Goal: Communication & Community: Ask a question

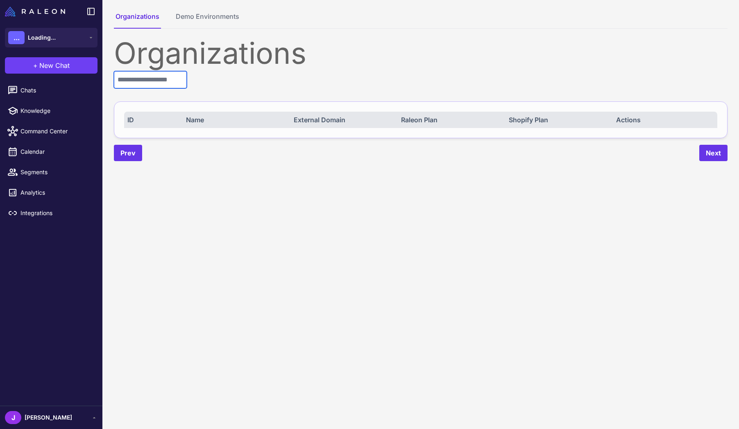
click at [164, 83] on input "text" at bounding box center [150, 79] width 73 height 17
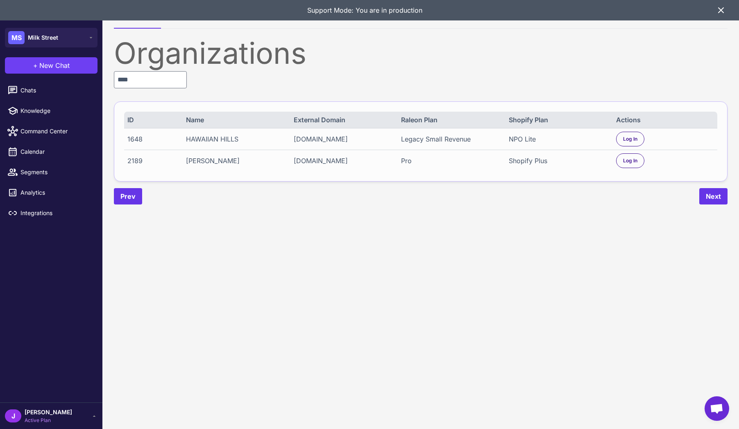
click at [203, 142] on div "HAWAIIAN HILLS" at bounding box center [235, 139] width 98 height 10
click at [205, 141] on div "HAWAIIAN HILLS" at bounding box center [235, 139] width 98 height 10
click at [211, 160] on div "Coco Moon" at bounding box center [235, 161] width 98 height 10
click at [212, 160] on div "Coco Moon" at bounding box center [235, 161] width 98 height 10
click at [521, 156] on div "Shopify Plus" at bounding box center [558, 161] width 98 height 10
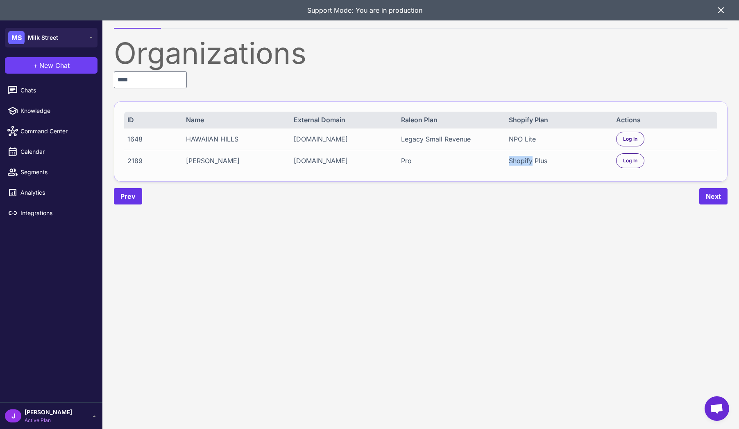
click at [521, 156] on div "Shopify Plus" at bounding box center [558, 161] width 98 height 10
click at [457, 197] on div "Prev Next" at bounding box center [420, 196] width 613 height 16
click at [138, 81] on input "****" at bounding box center [150, 79] width 73 height 17
click at [139, 81] on input "****" at bounding box center [150, 79] width 73 height 17
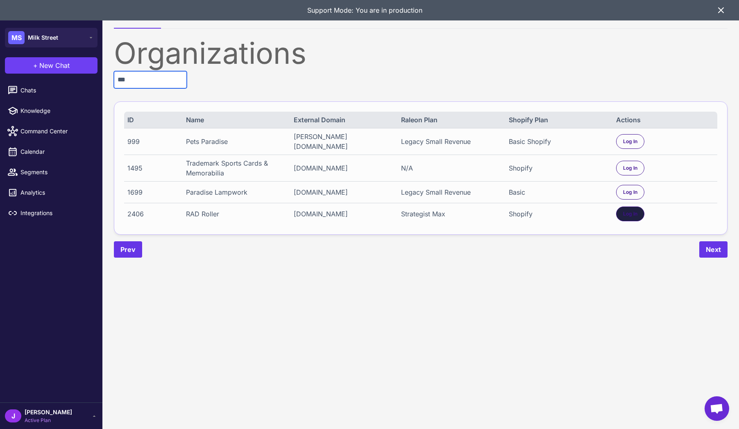
type input "***"
click at [637, 214] on div "Log In" at bounding box center [630, 214] width 28 height 15
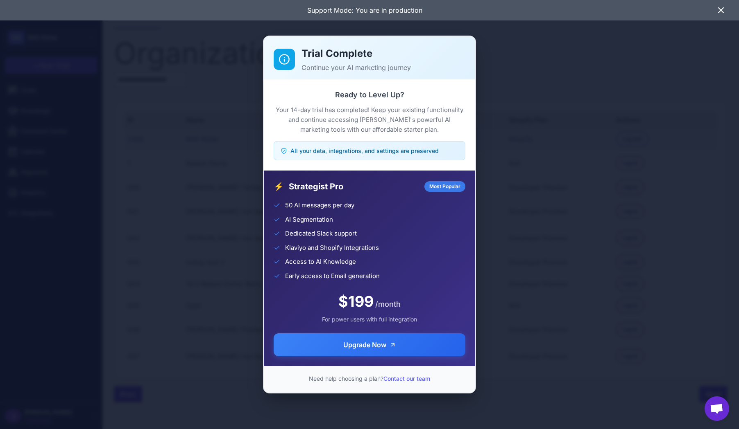
click at [625, 199] on div "Trial Complete Continue your AI marketing journey Ready to Level Up? Your 14-da…" at bounding box center [369, 215] width 739 height 416
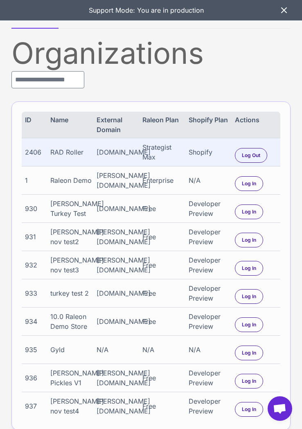
click at [290, 12] on div "Support Mode: You are in production" at bounding box center [151, 10] width 302 height 20
click at [284, 12] on icon at bounding box center [284, 10] width 10 height 10
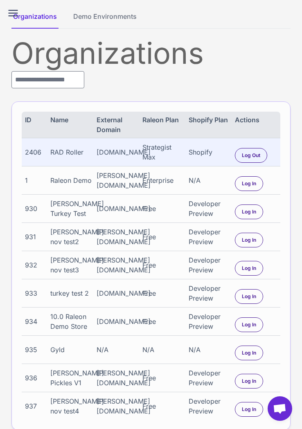
drag, startPoint x: 5, startPoint y: 13, endPoint x: 9, endPoint y: 13, distance: 4.1
click at [5, 13] on div "Organizations Demo Environments Organizations ID Name External Domain Raleon Pl…" at bounding box center [151, 232] width 302 height 465
click at [11, 14] on icon at bounding box center [13, 13] width 13 height 13
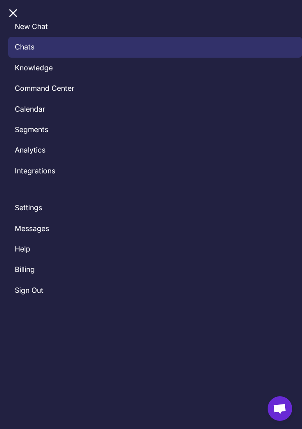
click at [27, 49] on link "Chats" at bounding box center [155, 47] width 294 height 20
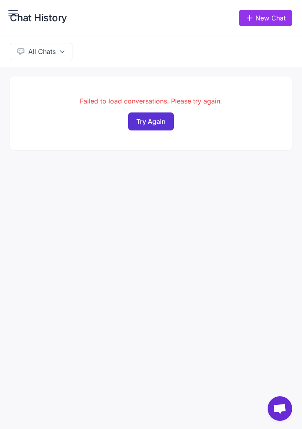
click at [151, 124] on button "Try Again" at bounding box center [151, 122] width 46 height 18
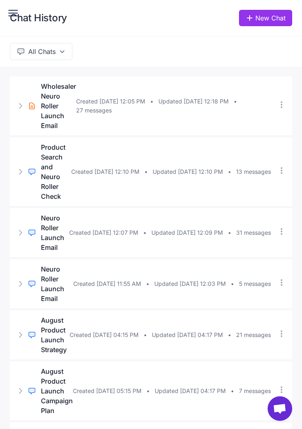
click at [12, 14] on icon at bounding box center [13, 13] width 13 height 13
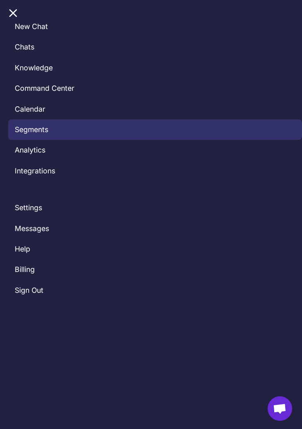
click at [38, 133] on link "Segments" at bounding box center [155, 130] width 294 height 20
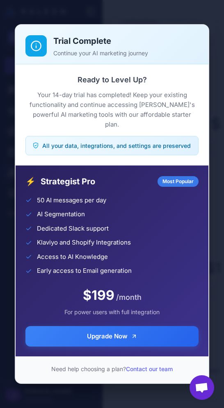
scroll to position [733, 0]
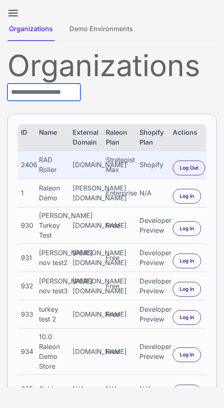
click at [55, 89] on input "text" at bounding box center [43, 92] width 73 height 17
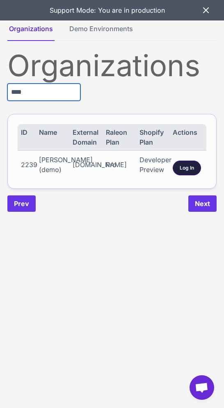
type input "****"
click at [199, 173] on div "Log In" at bounding box center [186, 167] width 28 height 15
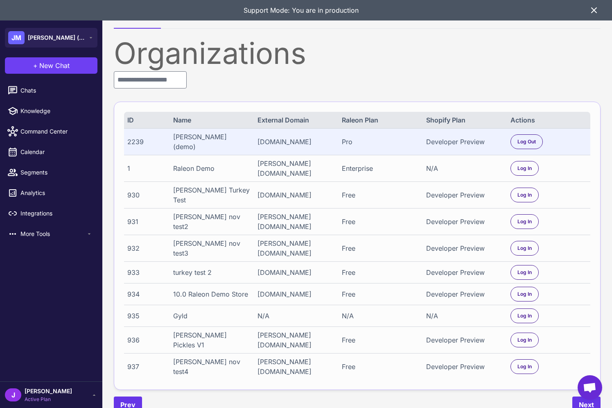
click at [45, 73] on button "+ New Chat" at bounding box center [51, 65] width 93 height 16
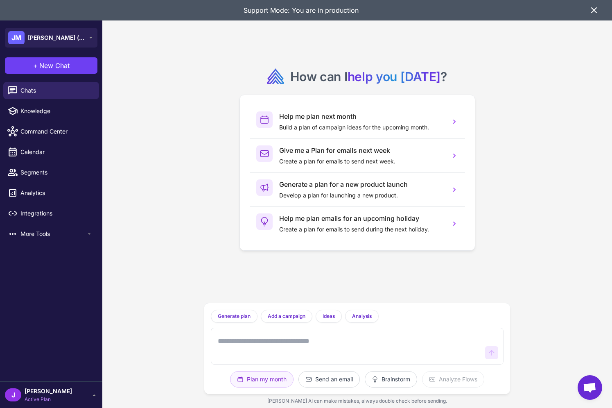
click at [223, 14] on icon at bounding box center [594, 10] width 10 height 10
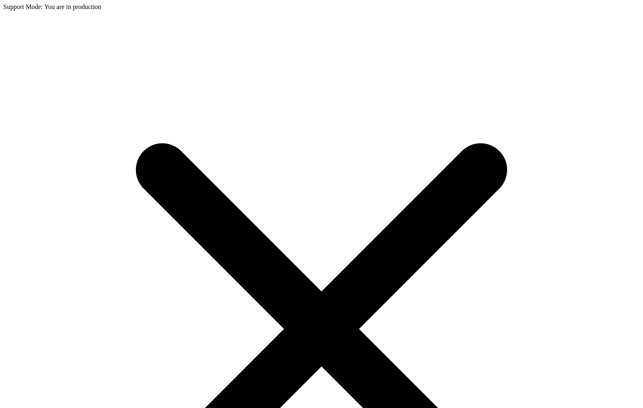
type input "***"
